Goal: Transaction & Acquisition: Purchase product/service

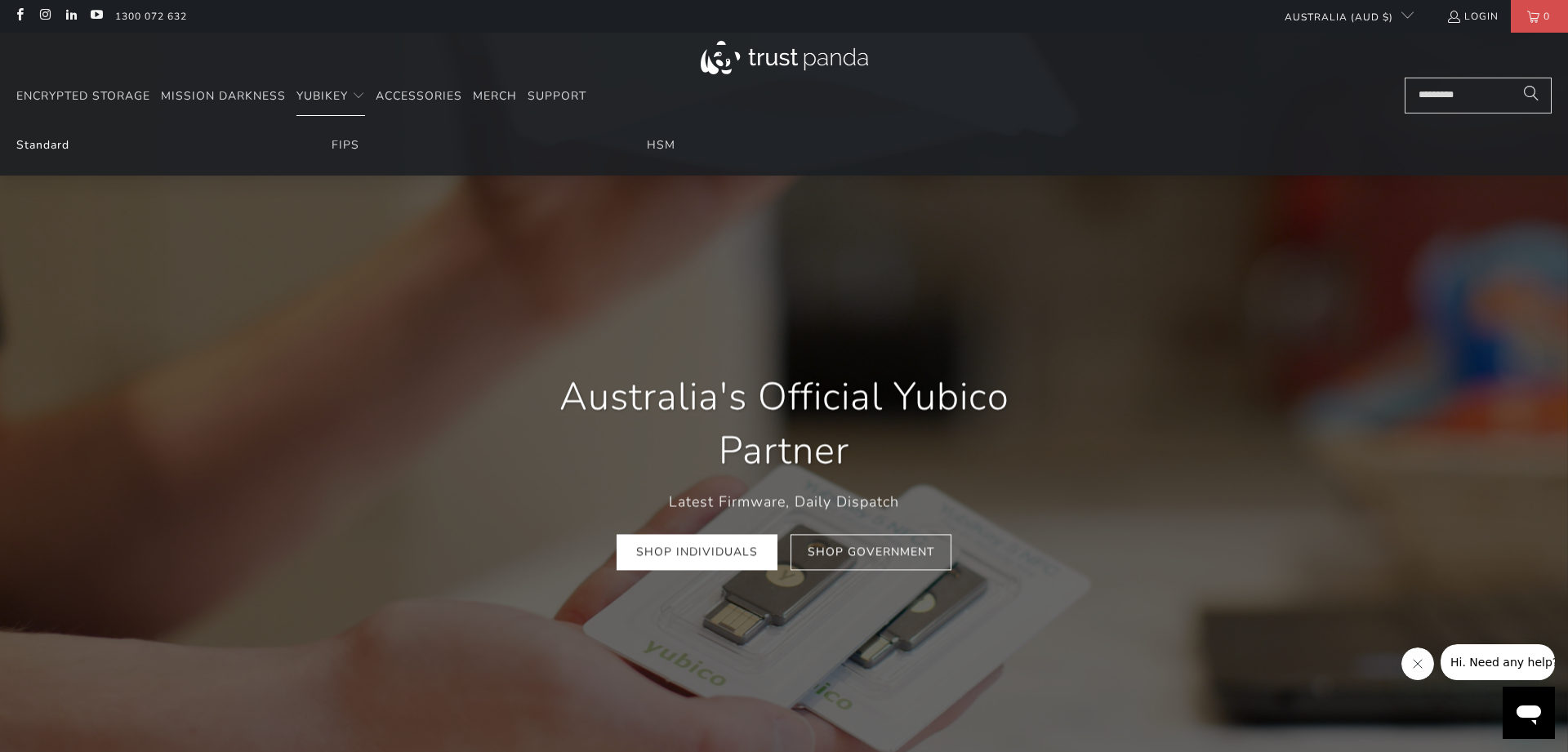
click at [37, 147] on link "Standard" at bounding box center [43, 145] width 53 height 16
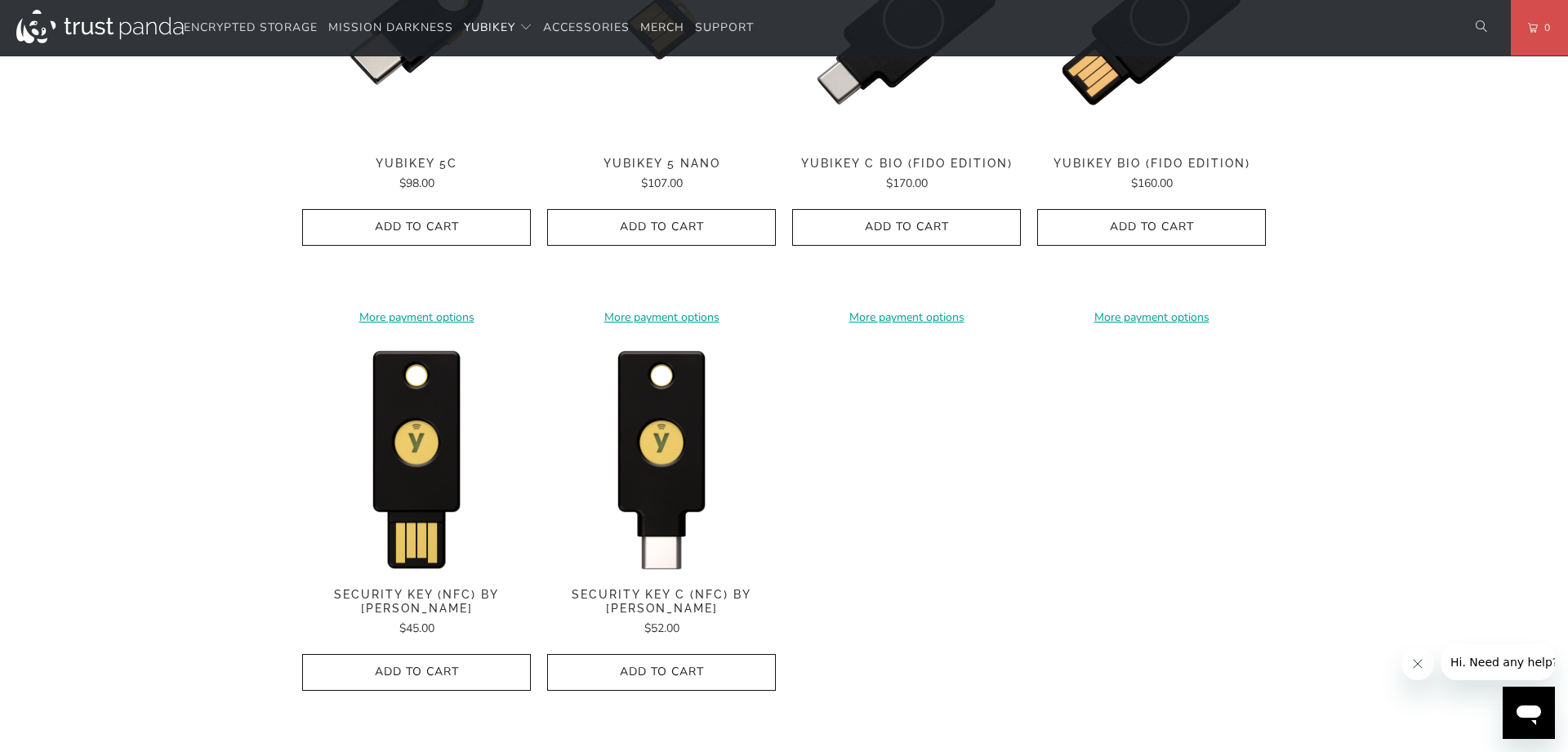
scroll to position [750, 0]
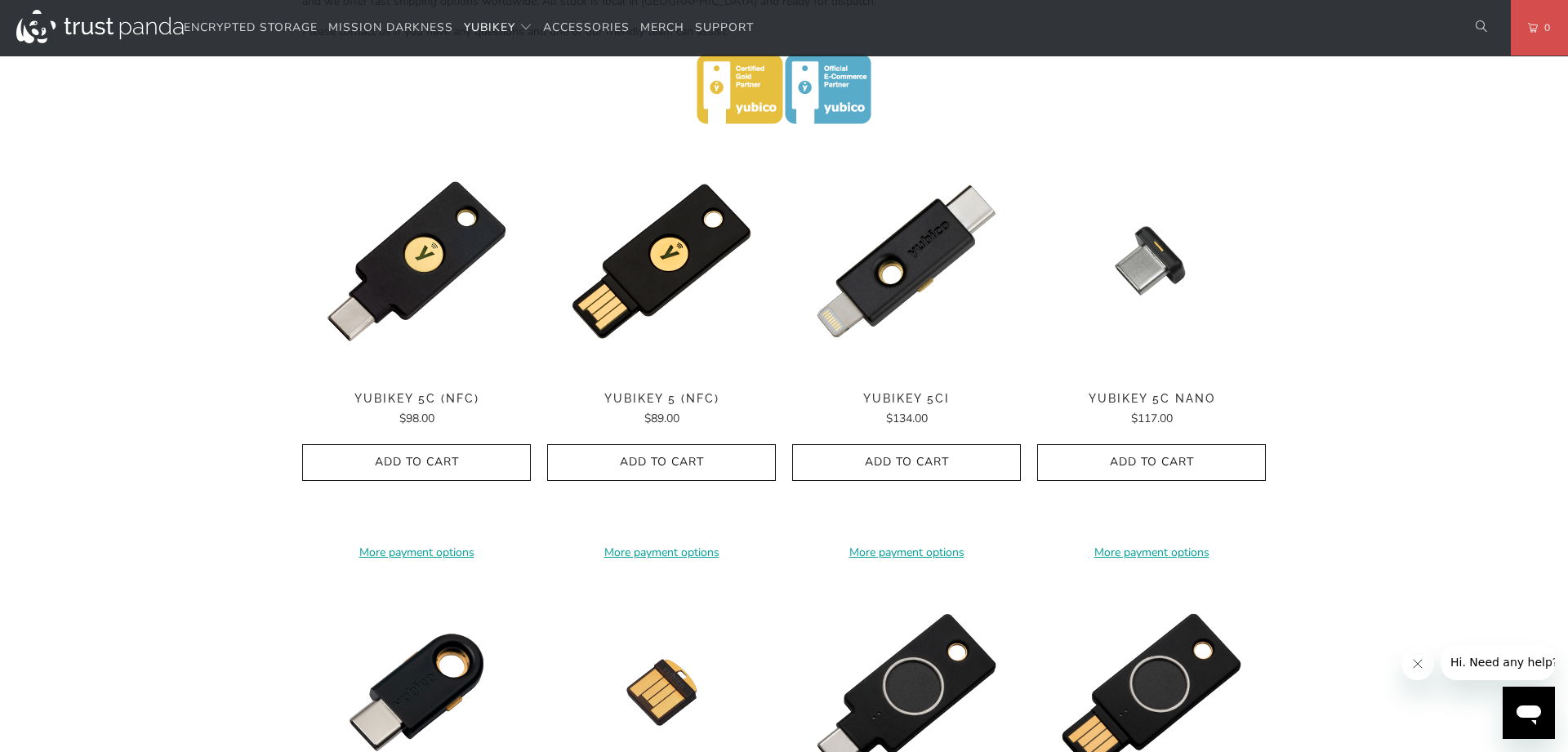
click at [407, 396] on span "YubiKey 5C (NFC)" at bounding box center [417, 398] width 228 height 14
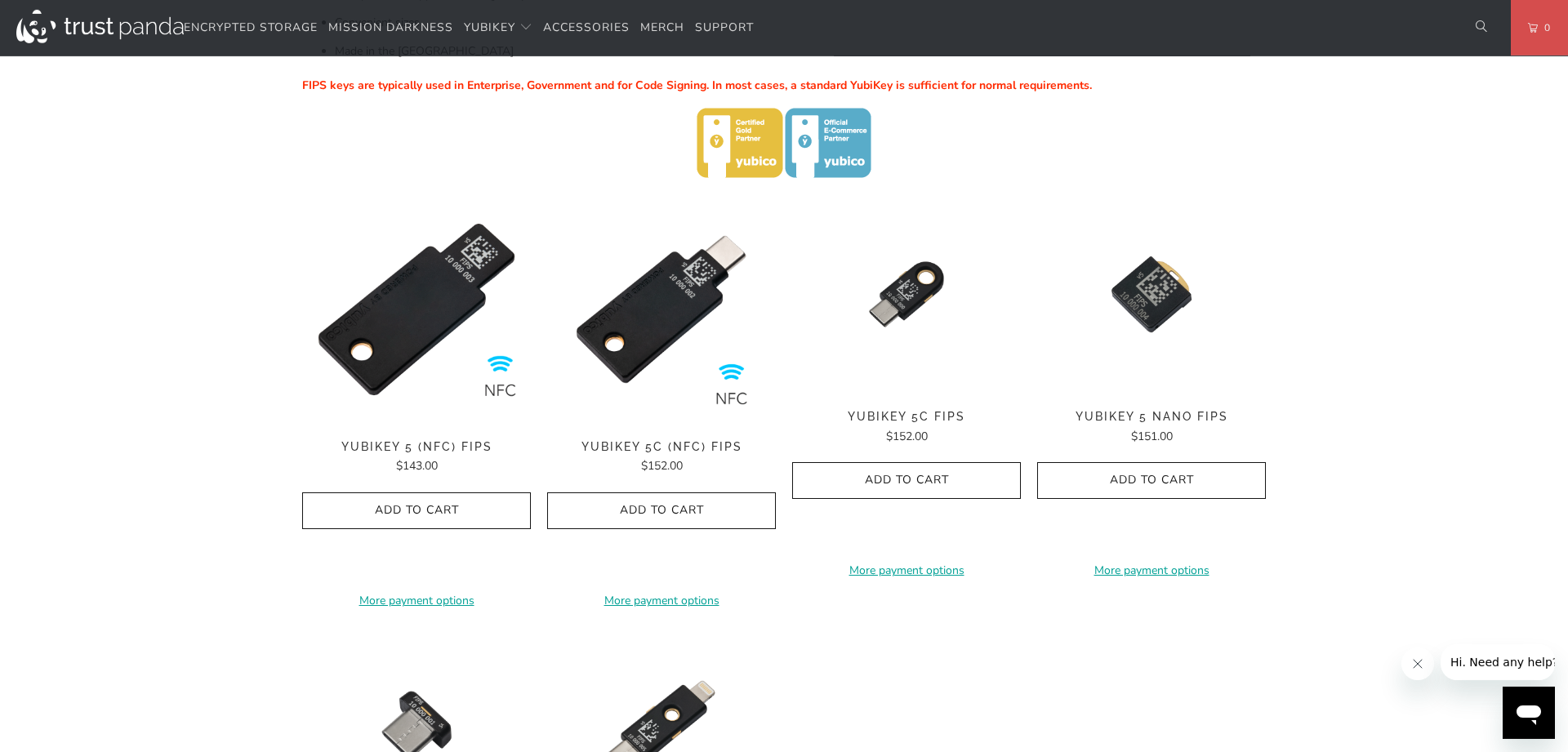
scroll to position [416, 0]
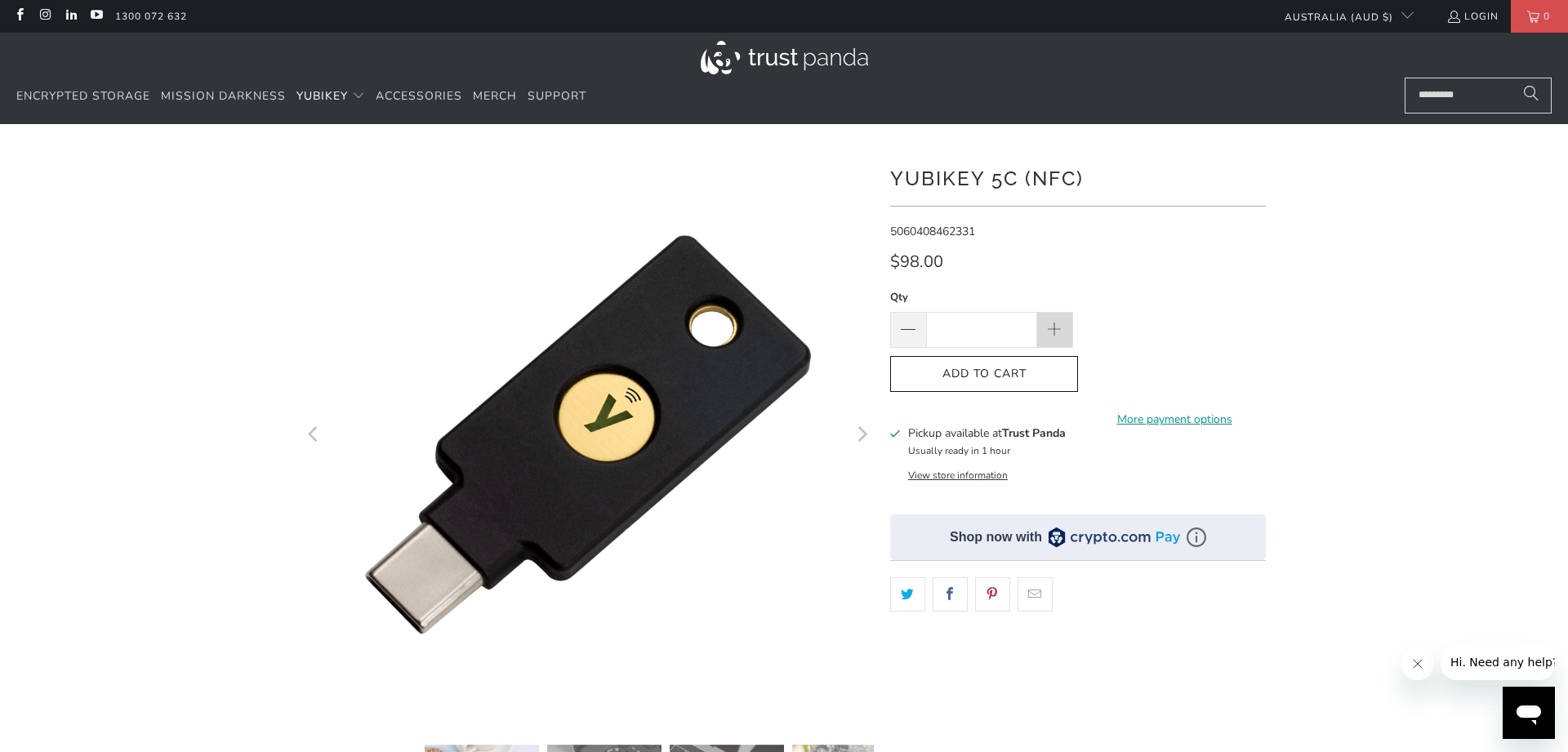
click at [1058, 331] on span at bounding box center [1055, 331] width 18 height 18
type input "*"
click at [1003, 371] on span "Add to Cart" at bounding box center [984, 374] width 153 height 14
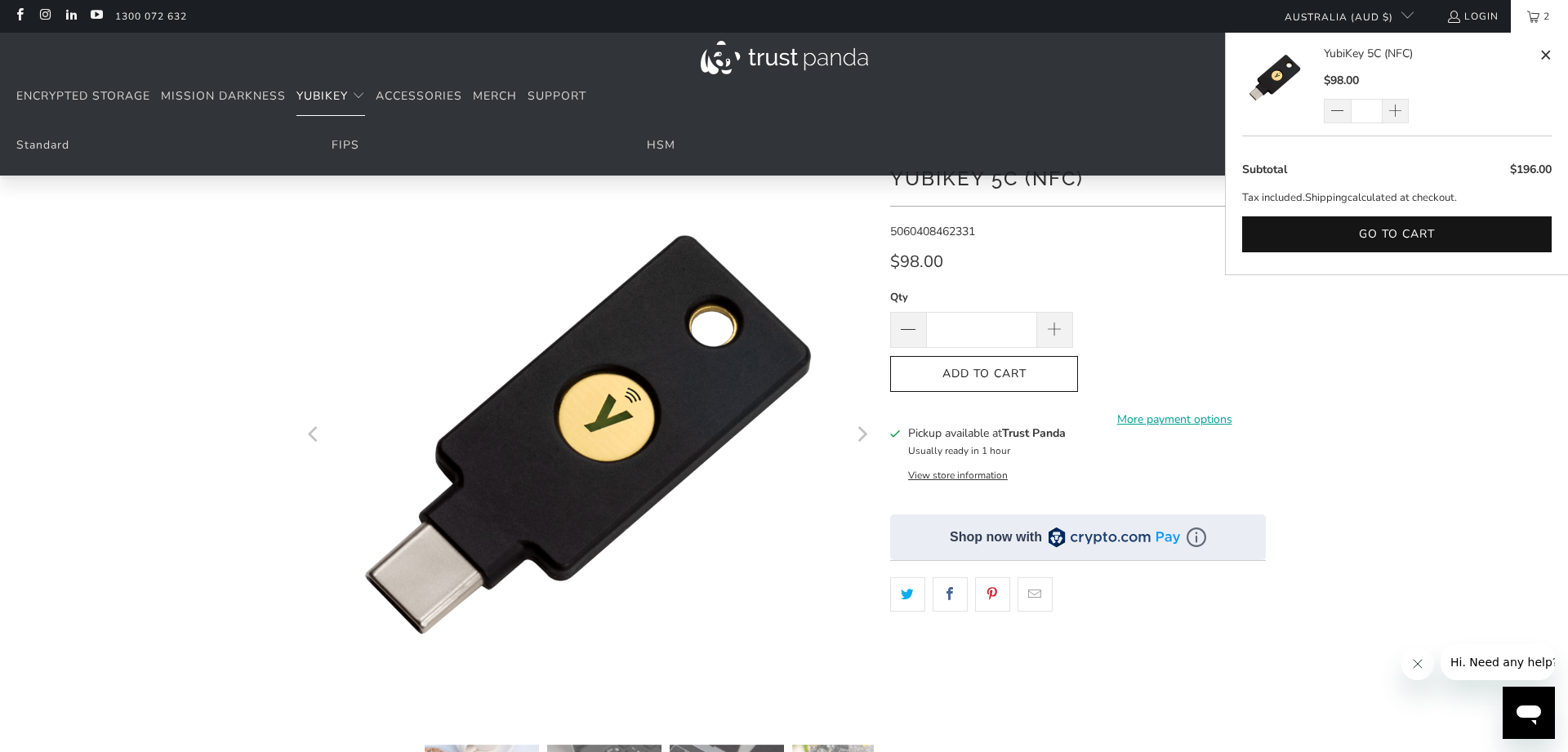
click at [657, 137] on li "HSM" at bounding box center [783, 146] width 274 height 18
click at [661, 144] on link "HSM" at bounding box center [661, 145] width 28 height 16
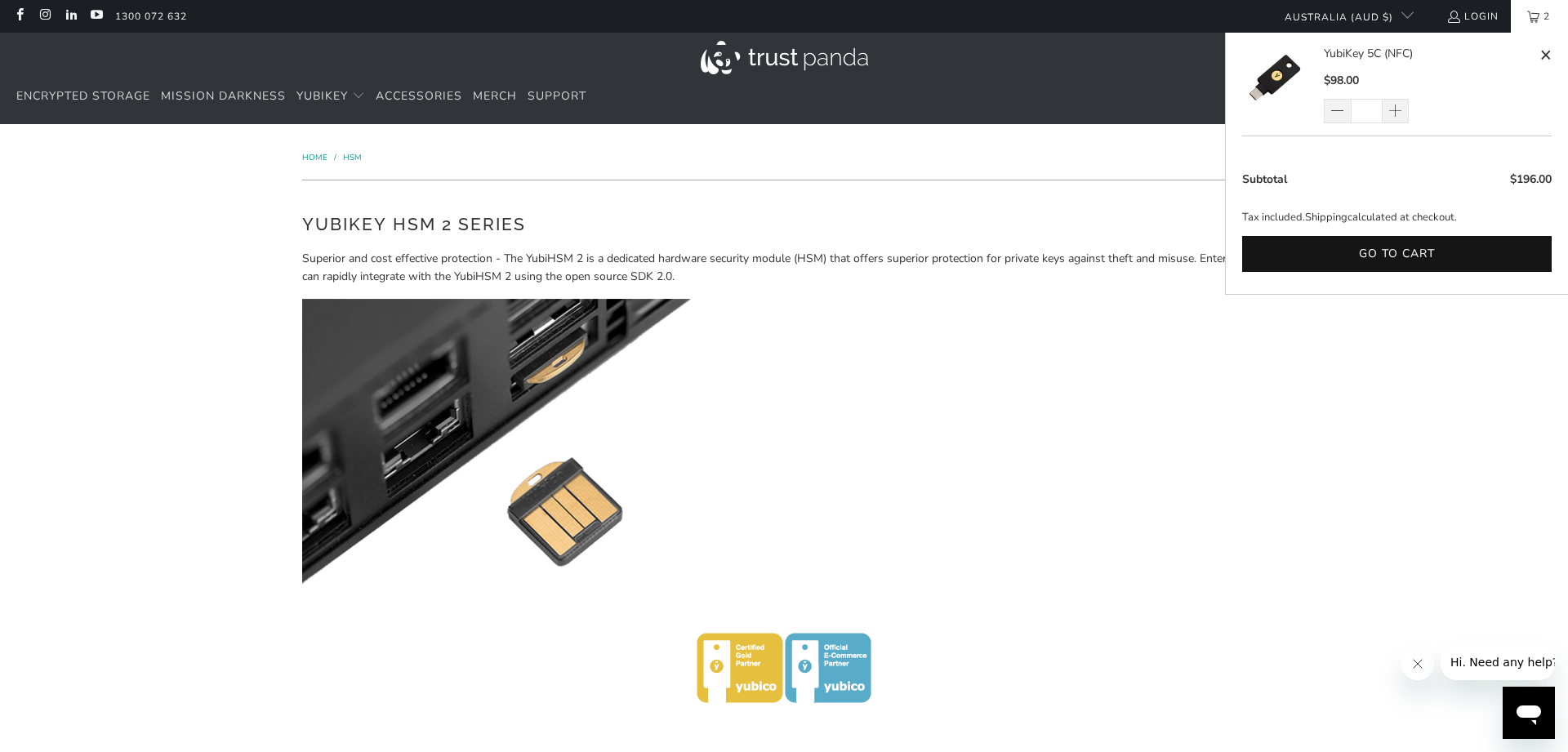
click at [1534, 10] on link "2" at bounding box center [1539, 16] width 57 height 32
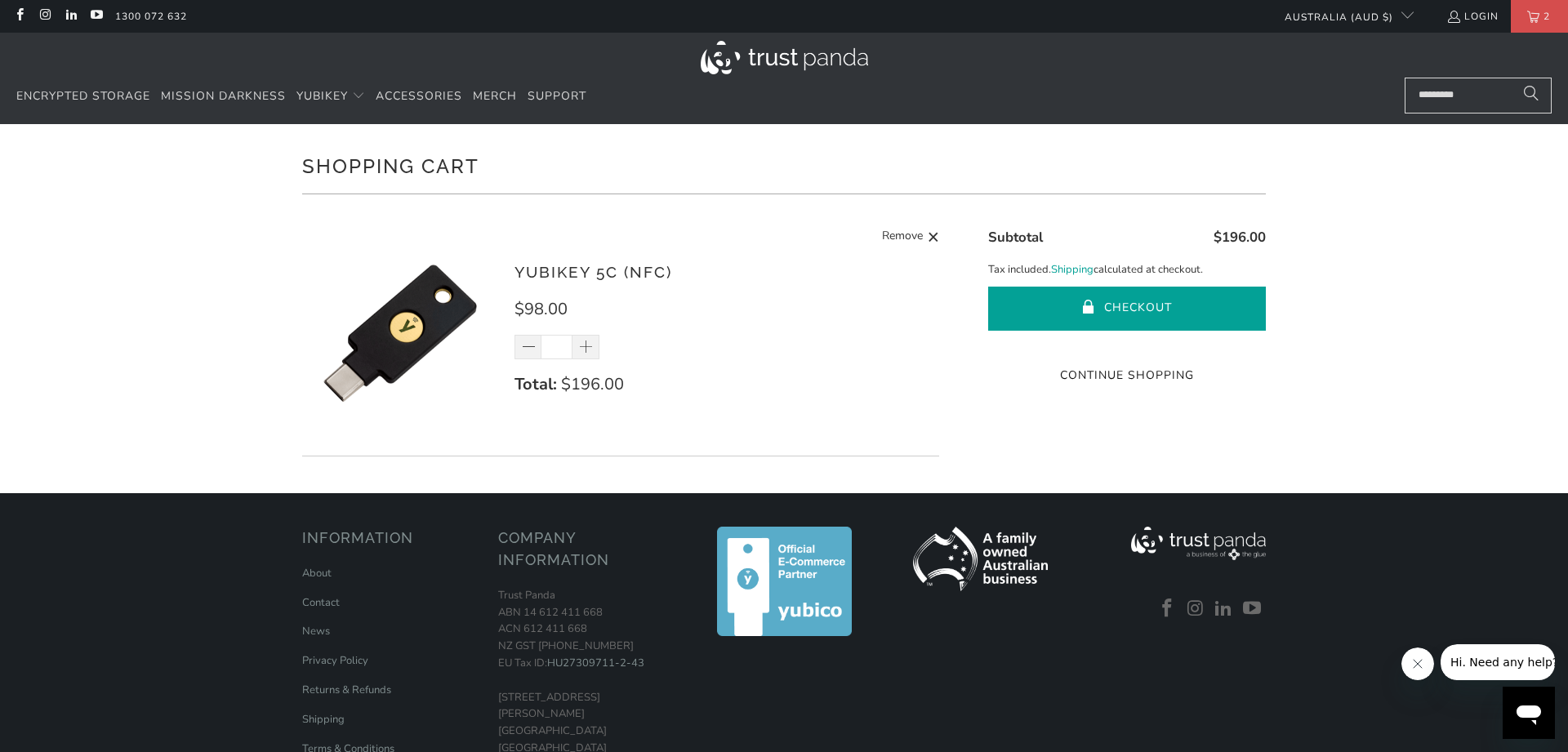
click at [1126, 306] on button "Checkout" at bounding box center [1126, 308] width 277 height 44
